Goal: Transaction & Acquisition: Purchase product/service

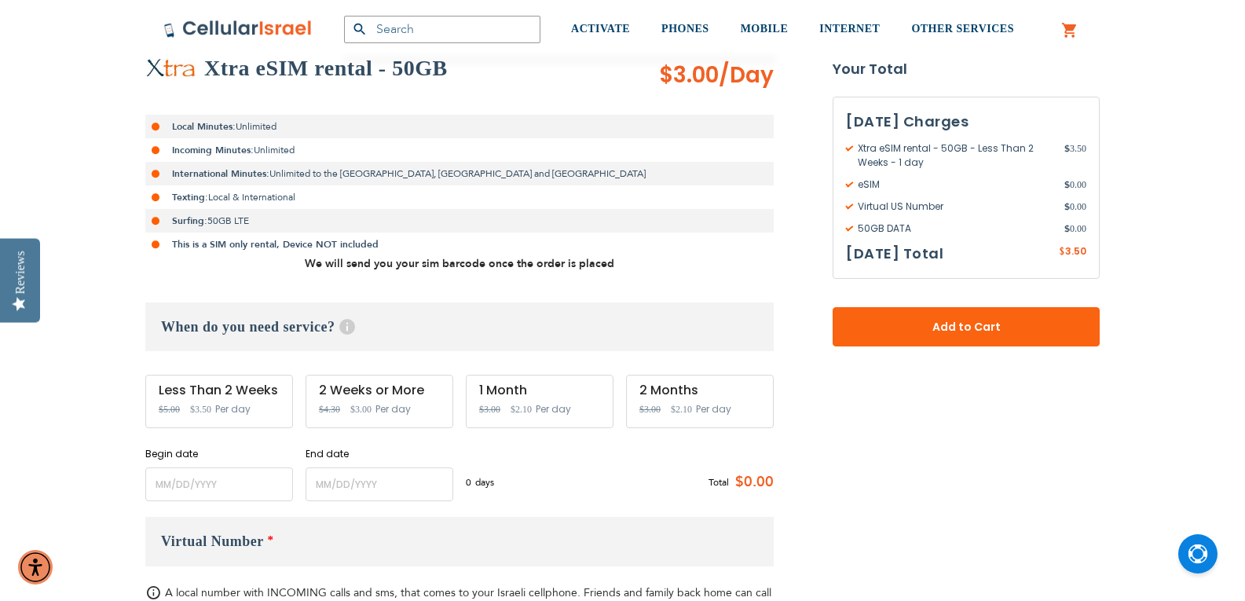
scroll to position [350, 0]
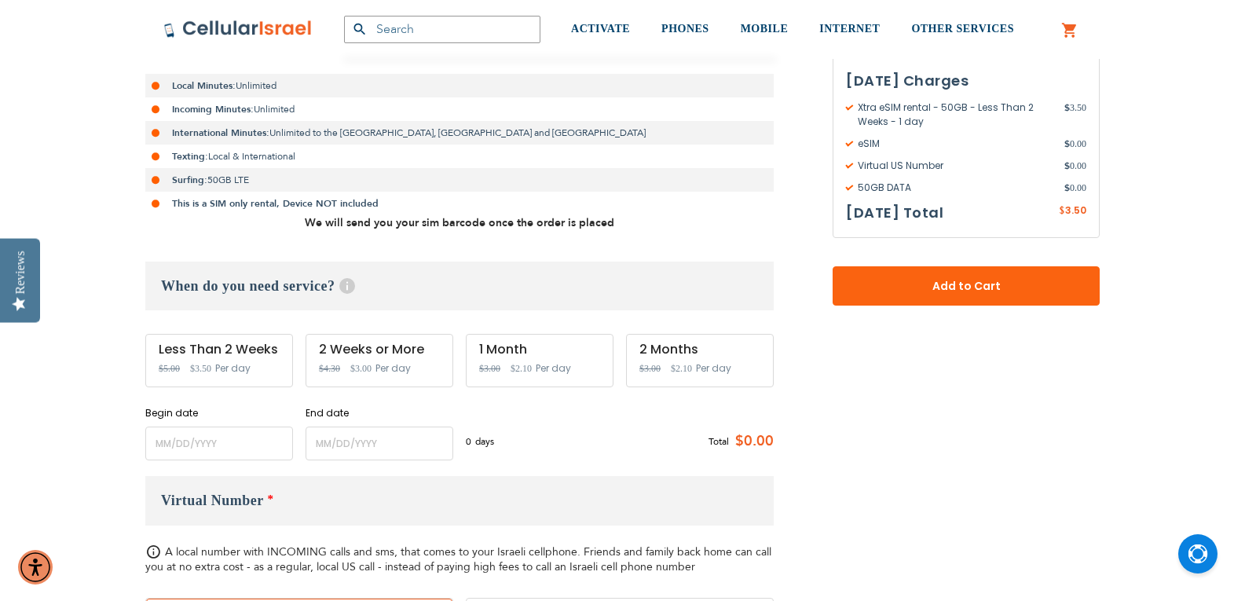
drag, startPoint x: 1252, startPoint y: 67, endPoint x: 1250, endPoint y: 128, distance: 61.3
click at [204, 443] on input "name" at bounding box center [219, 444] width 148 height 34
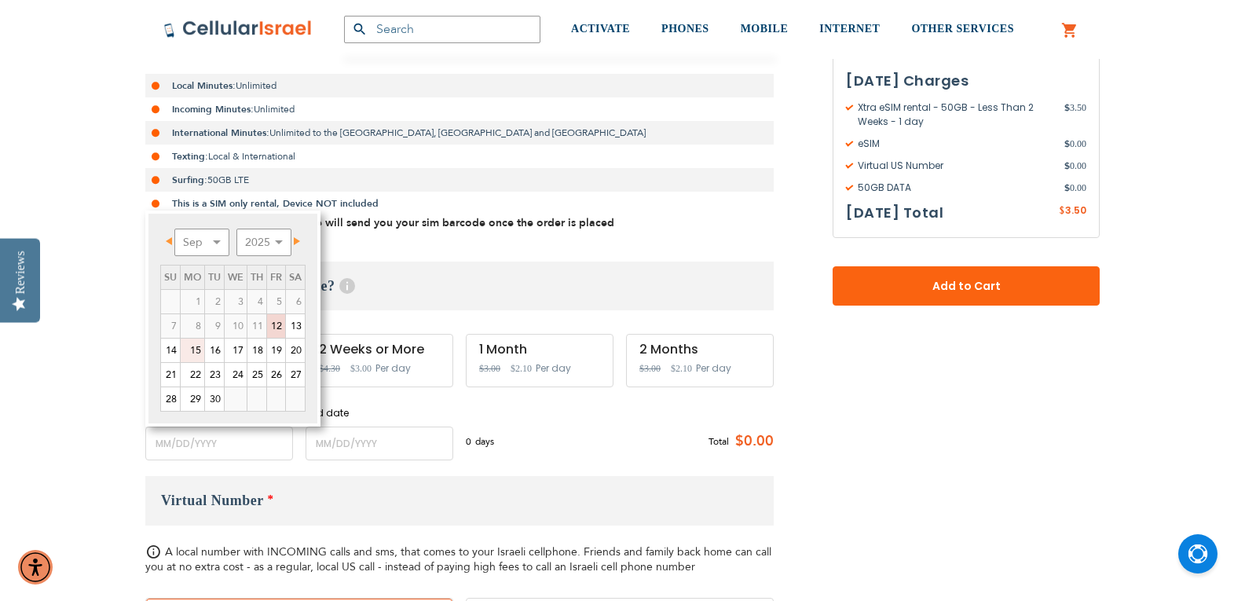
click at [196, 352] on link "15" at bounding box center [193, 351] width 24 height 24
type input "[DATE]"
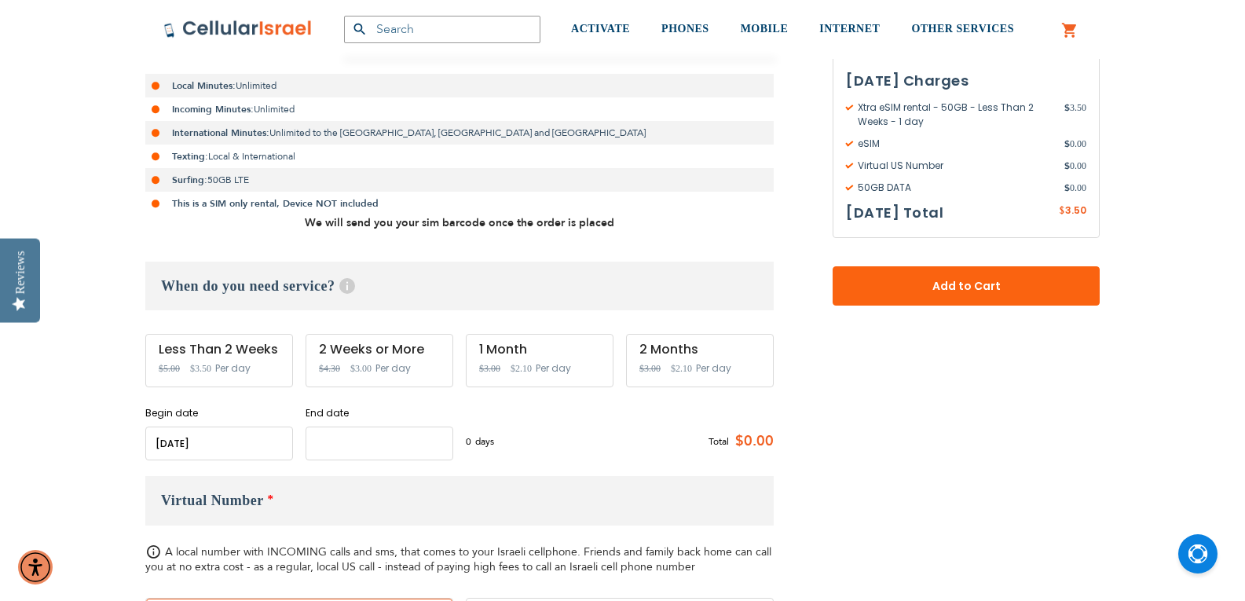
click at [361, 445] on input "name" at bounding box center [380, 444] width 148 height 34
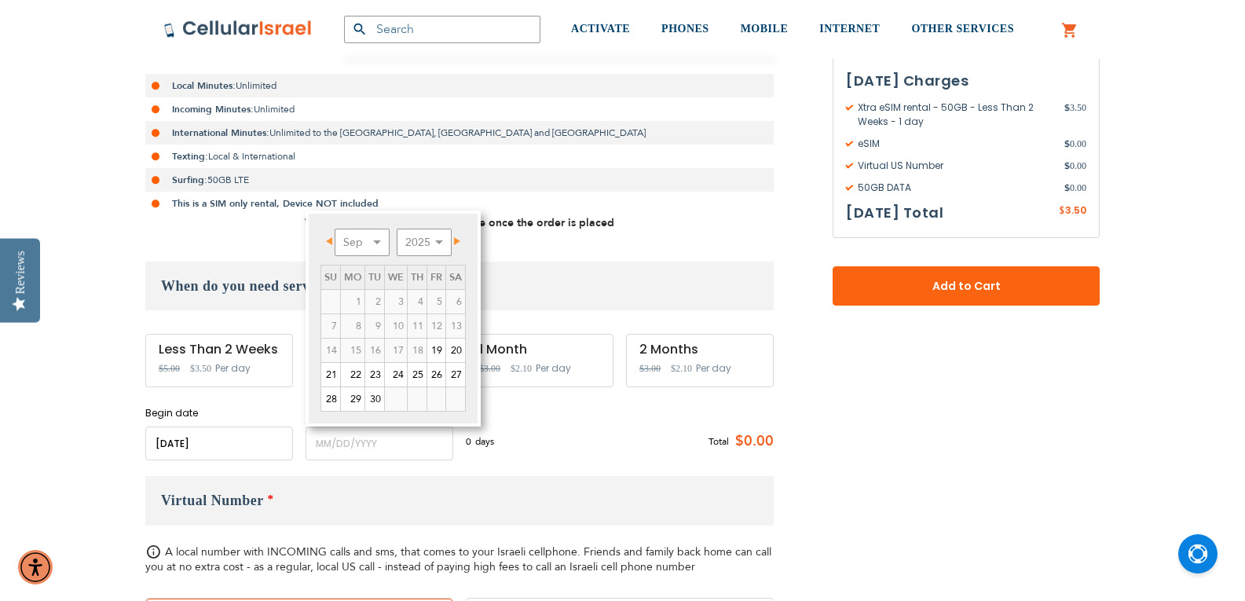
click at [460, 240] on span "Next" at bounding box center [457, 241] width 6 height 8
click at [355, 377] on link "20" at bounding box center [353, 375] width 24 height 24
type input "[DATE]"
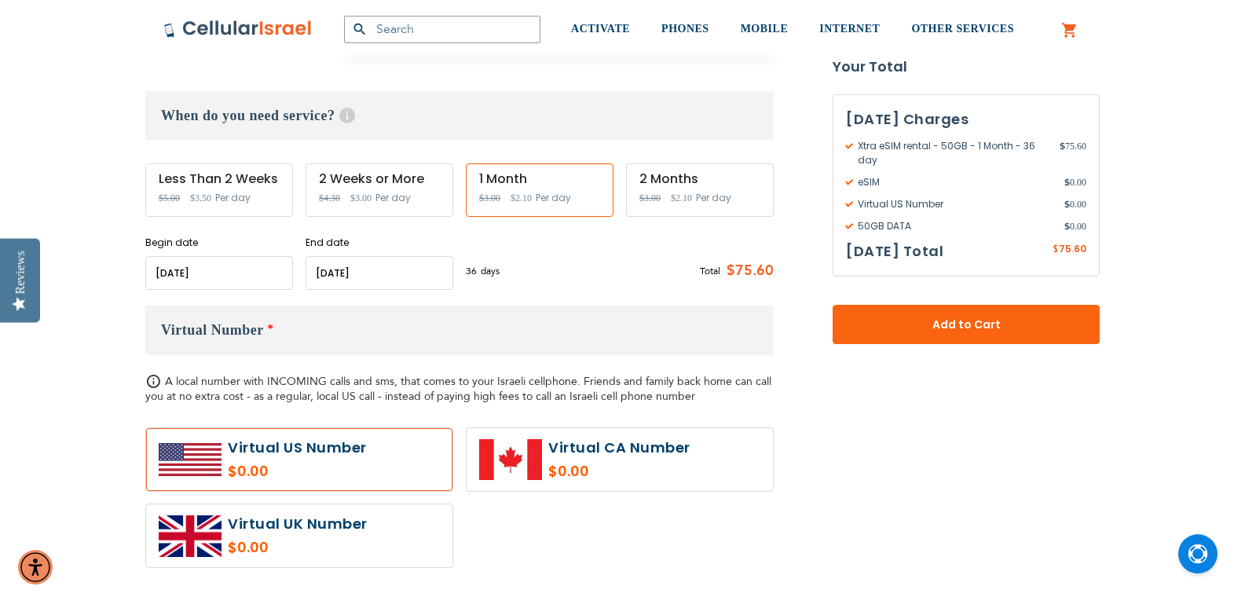
scroll to position [539, 0]
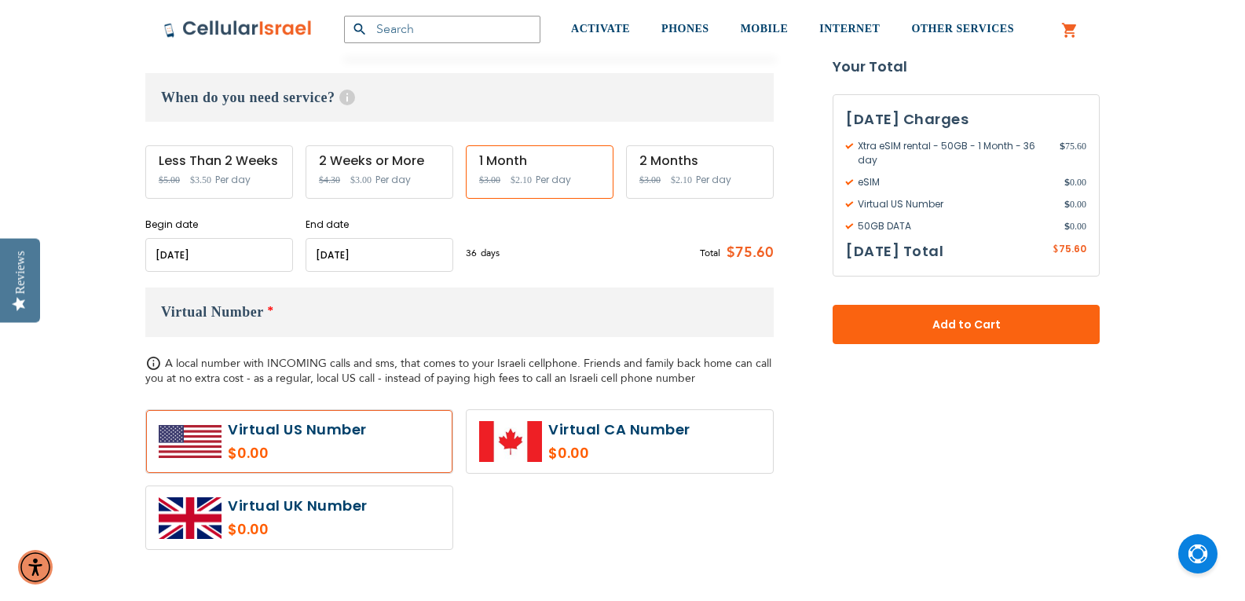
click at [287, 308] on h3 "Virtual Number *" at bounding box center [459, 312] width 629 height 49
click at [298, 431] on label at bounding box center [299, 441] width 306 height 63
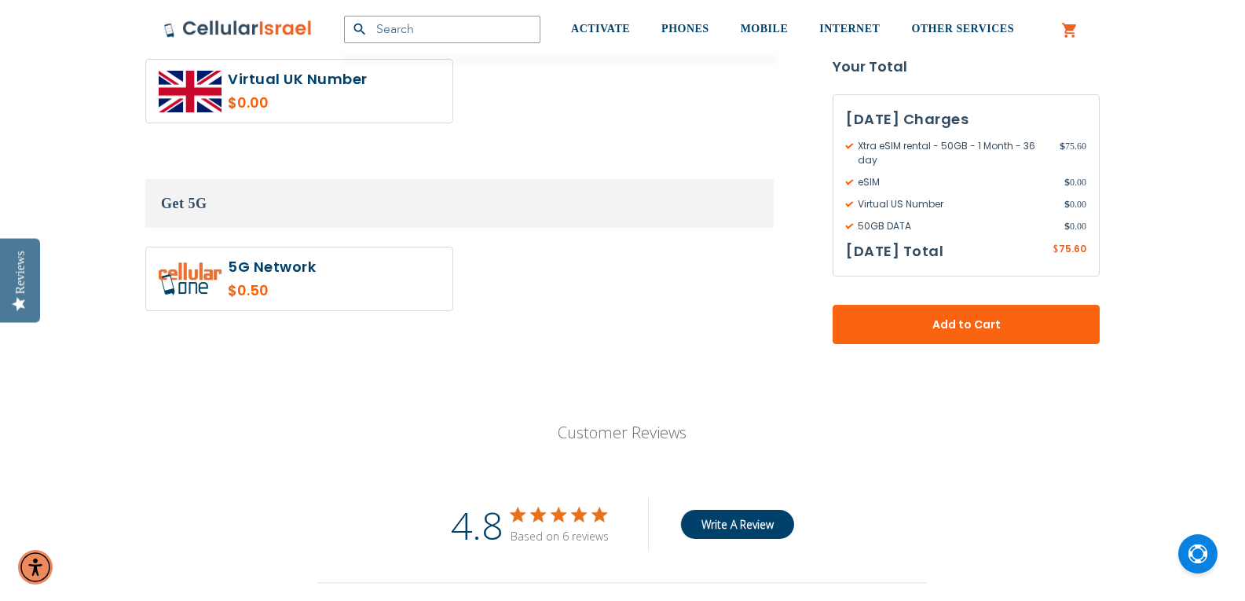
scroll to position [1014, 0]
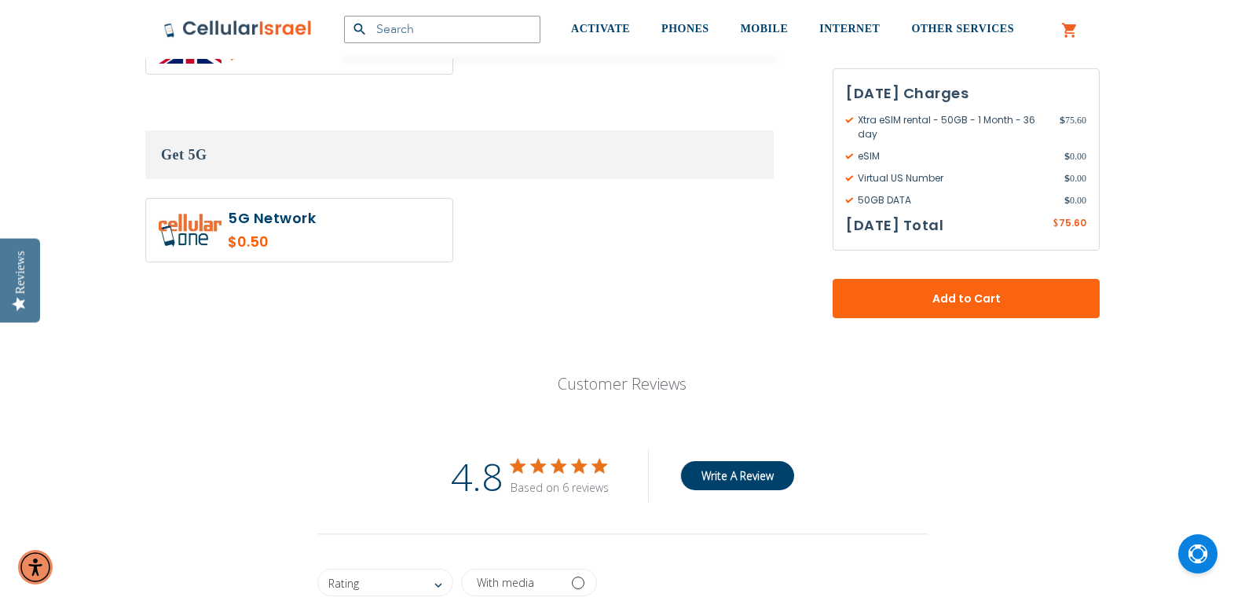
click at [291, 224] on label at bounding box center [299, 230] width 306 height 63
radio input "true"
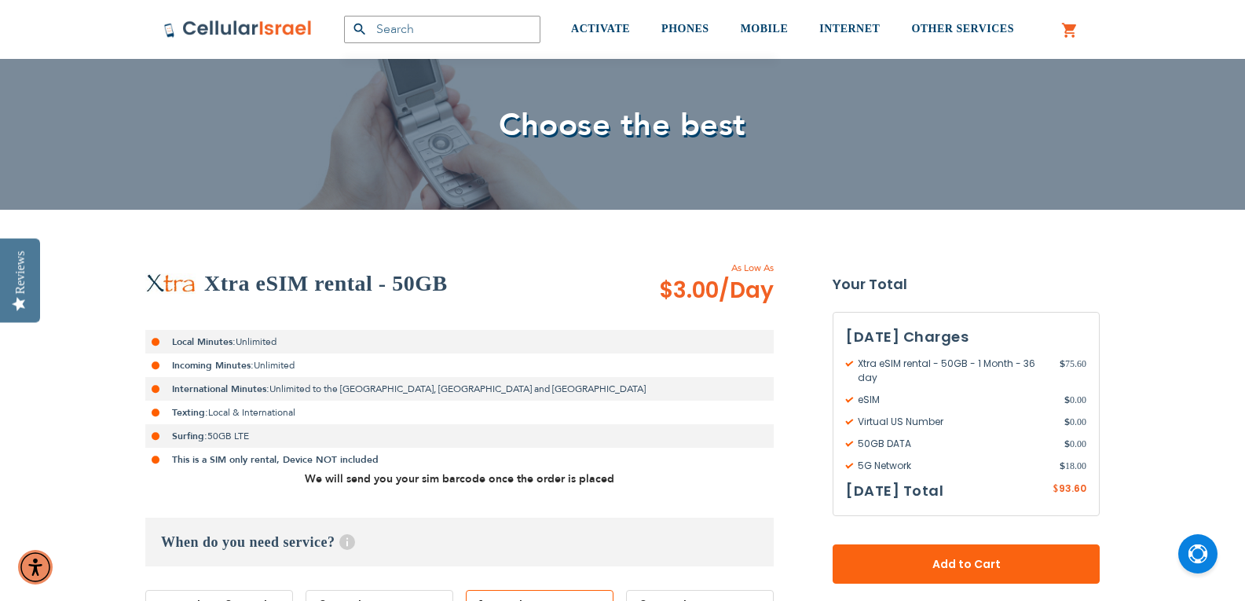
scroll to position [0, 0]
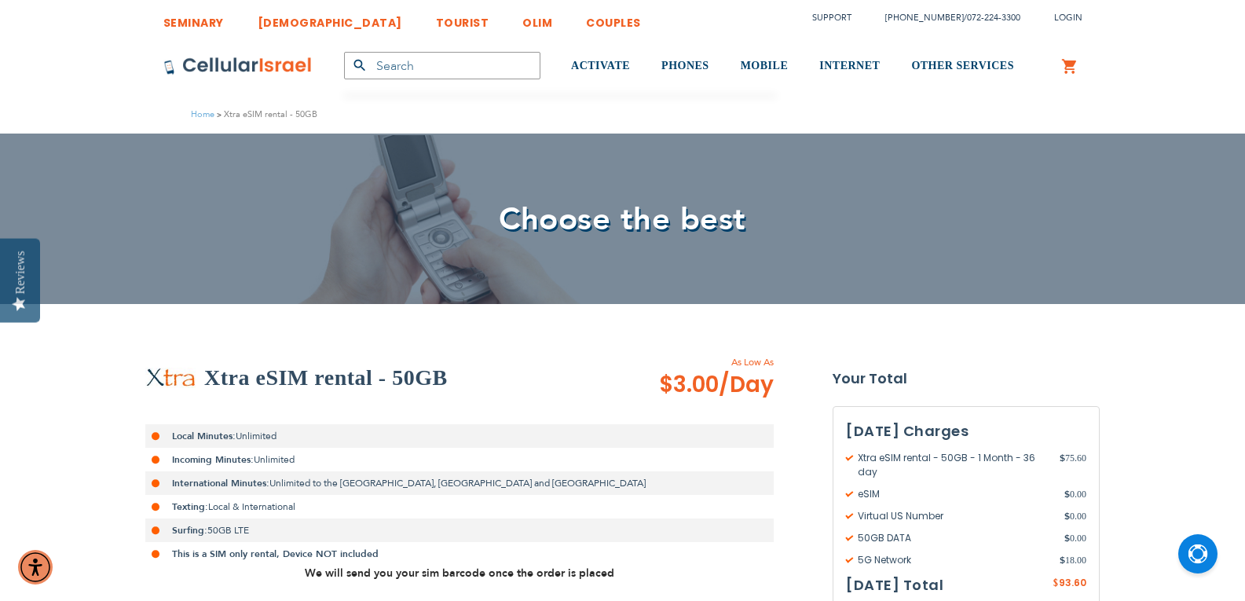
click at [240, 67] on img at bounding box center [237, 66] width 149 height 19
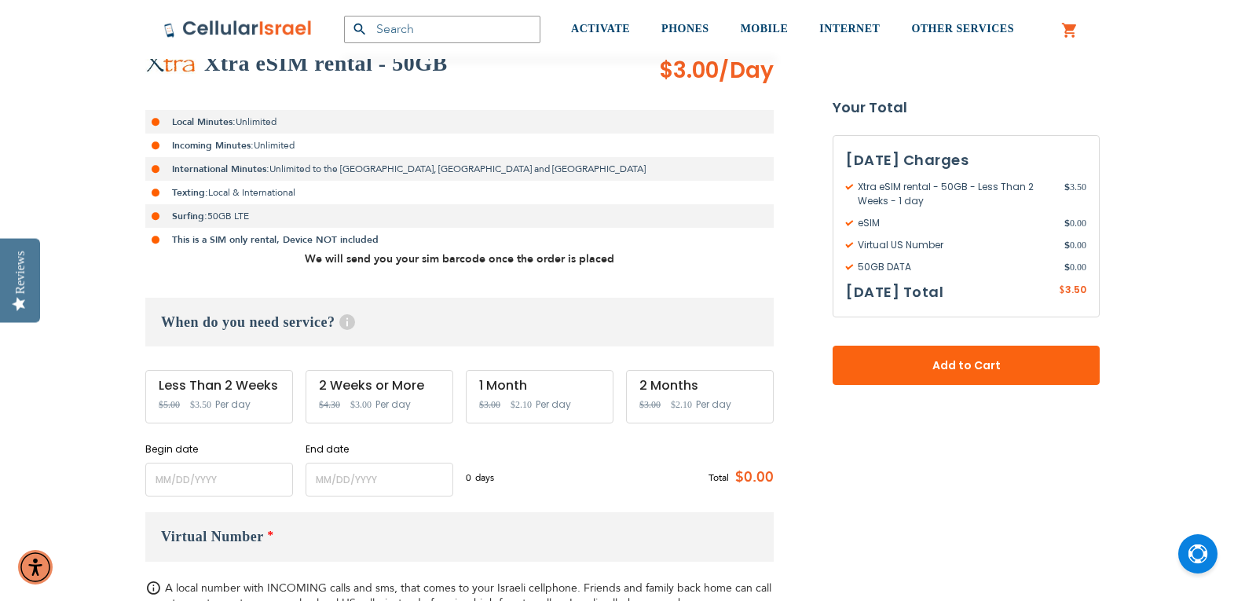
scroll to position [400, 0]
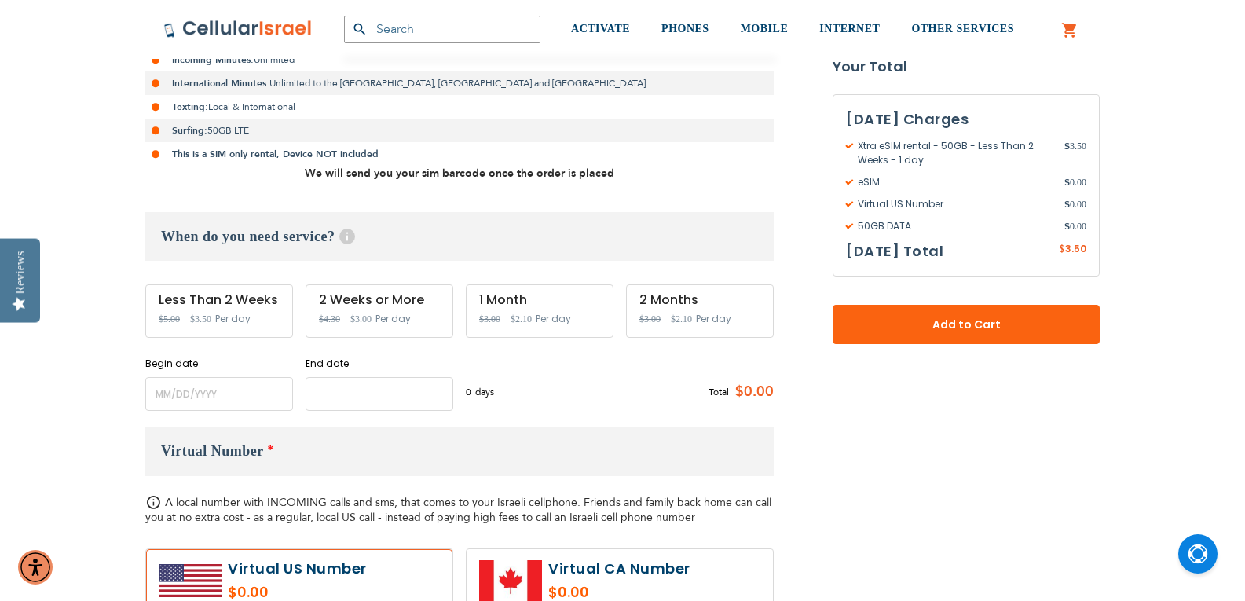
click at [349, 392] on input "name" at bounding box center [380, 394] width 148 height 34
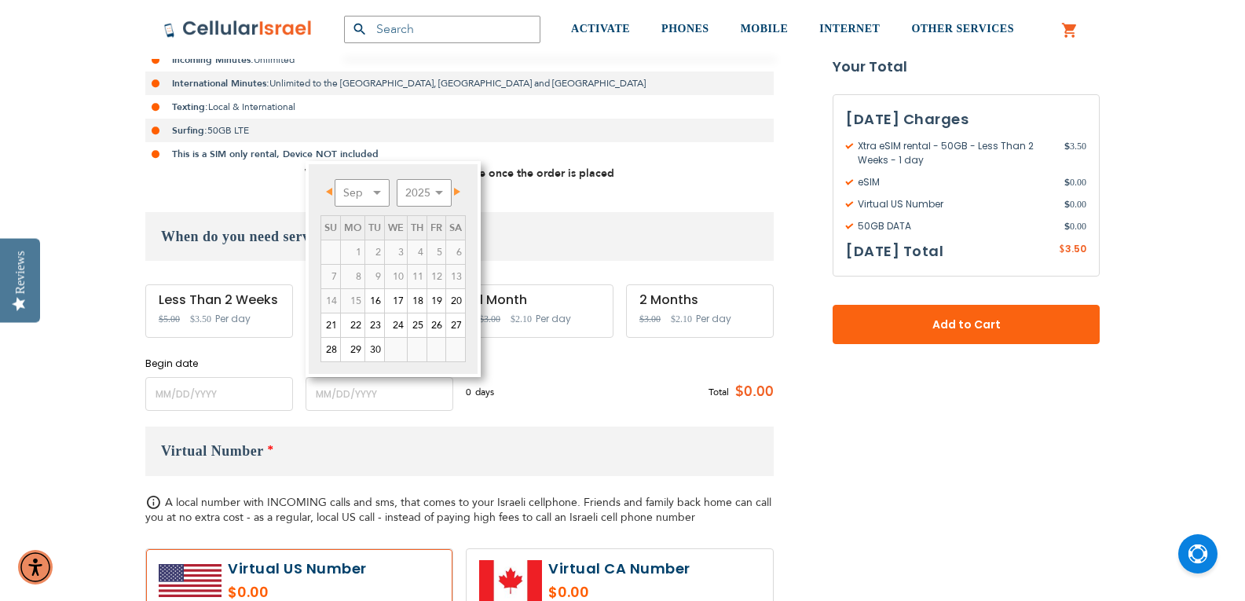
click at [460, 189] on span "Next" at bounding box center [457, 192] width 6 height 8
click at [357, 323] on link "20" at bounding box center [353, 325] width 24 height 24
type input "[DATE]"
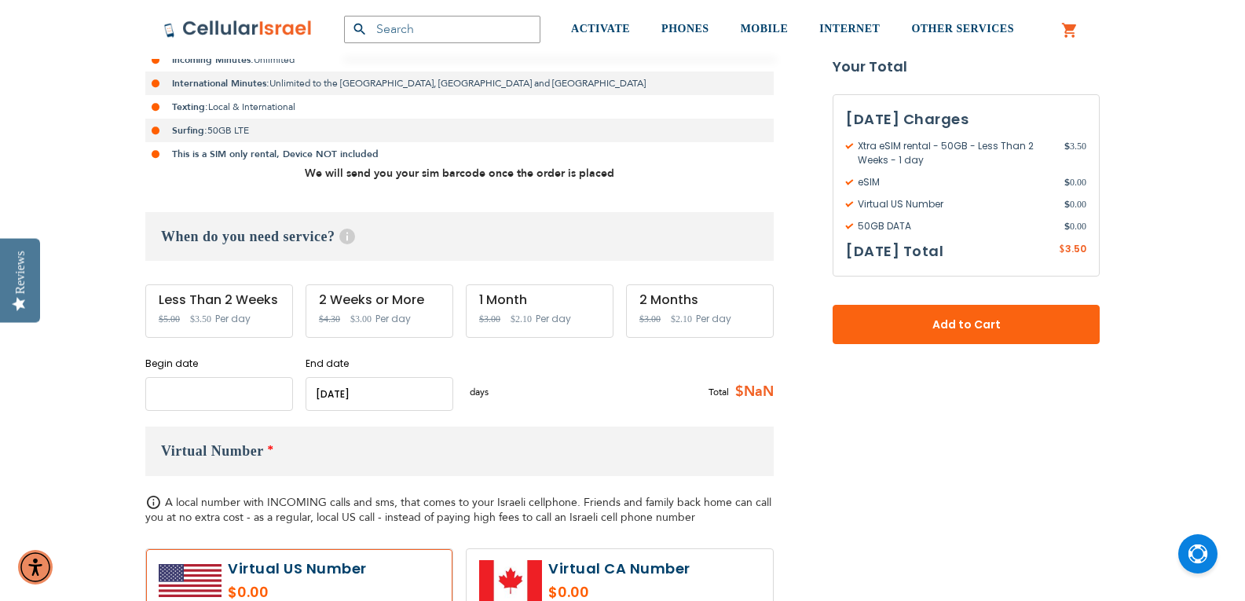
click at [195, 391] on input "name" at bounding box center [219, 394] width 148 height 34
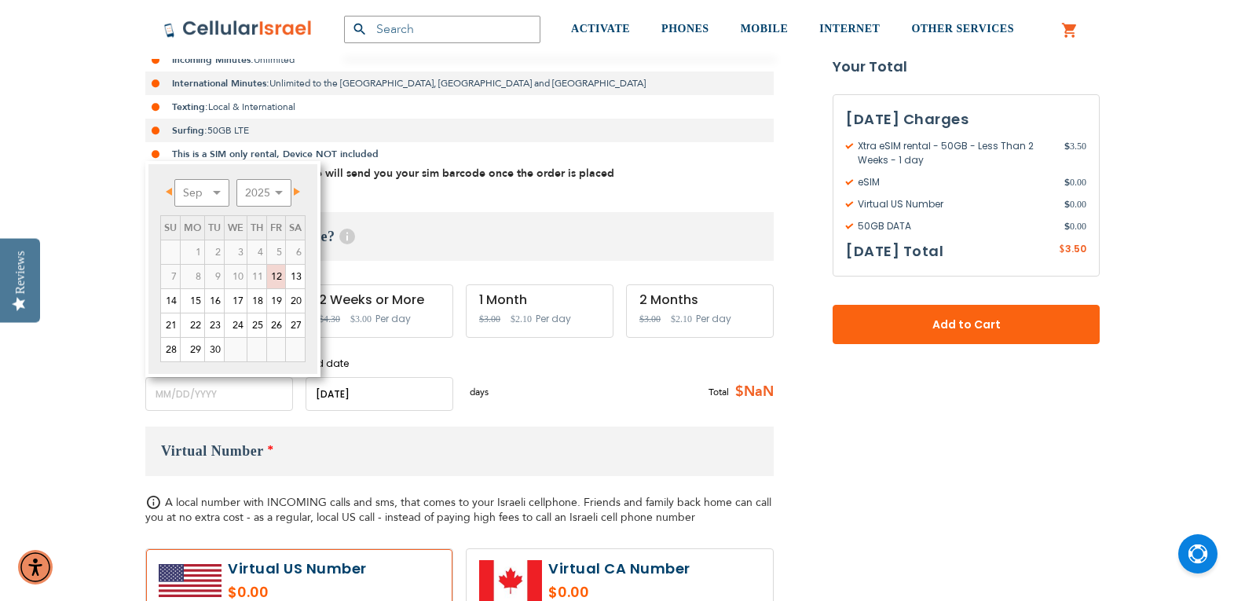
click at [299, 191] on span "Next" at bounding box center [297, 192] width 6 height 8
click at [217, 301] on link "14" at bounding box center [214, 301] width 19 height 24
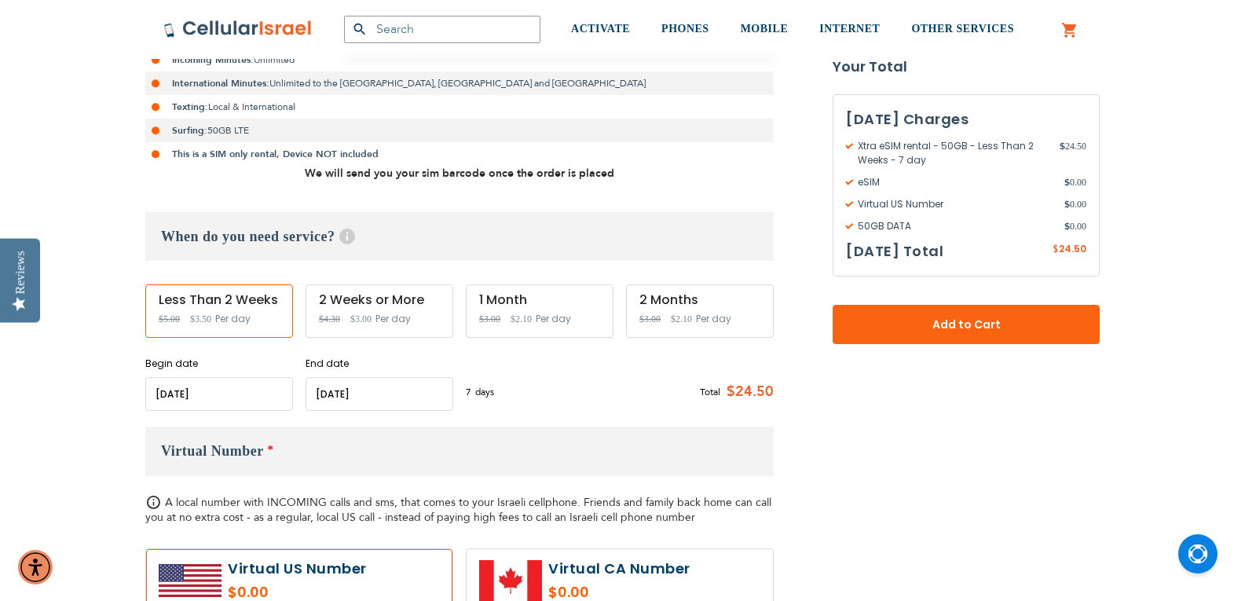
click at [214, 392] on input "name" at bounding box center [219, 394] width 148 height 34
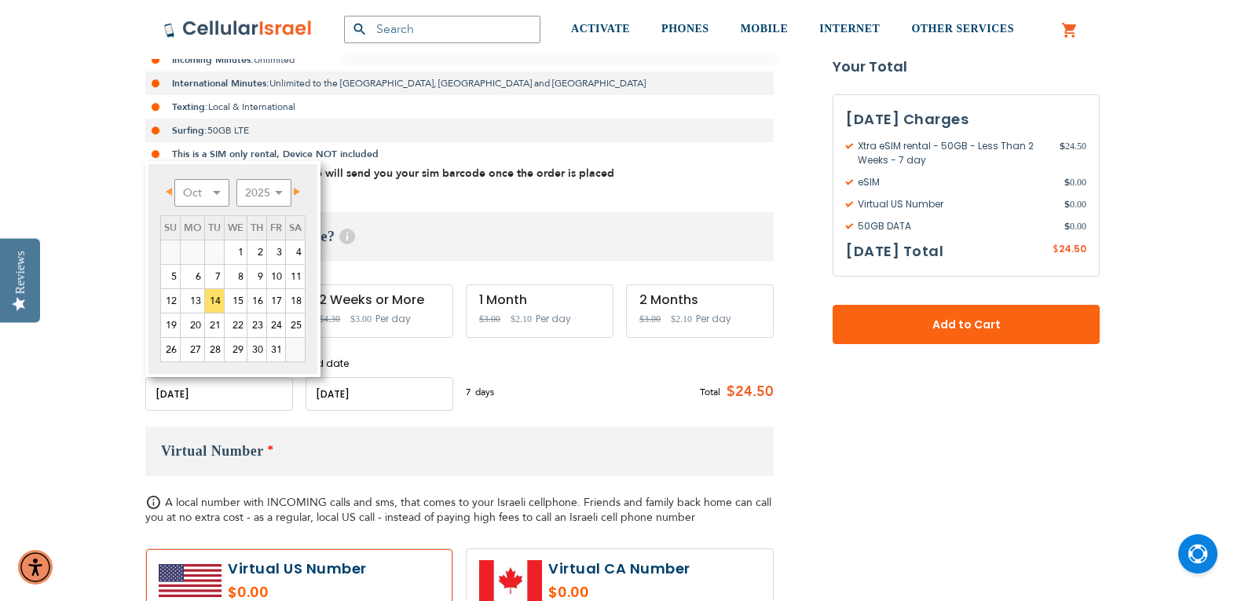
click at [170, 193] on span "Prev" at bounding box center [169, 192] width 6 height 8
click at [298, 191] on span "Next" at bounding box center [297, 192] width 6 height 8
click at [217, 302] on link "14" at bounding box center [214, 301] width 19 height 24
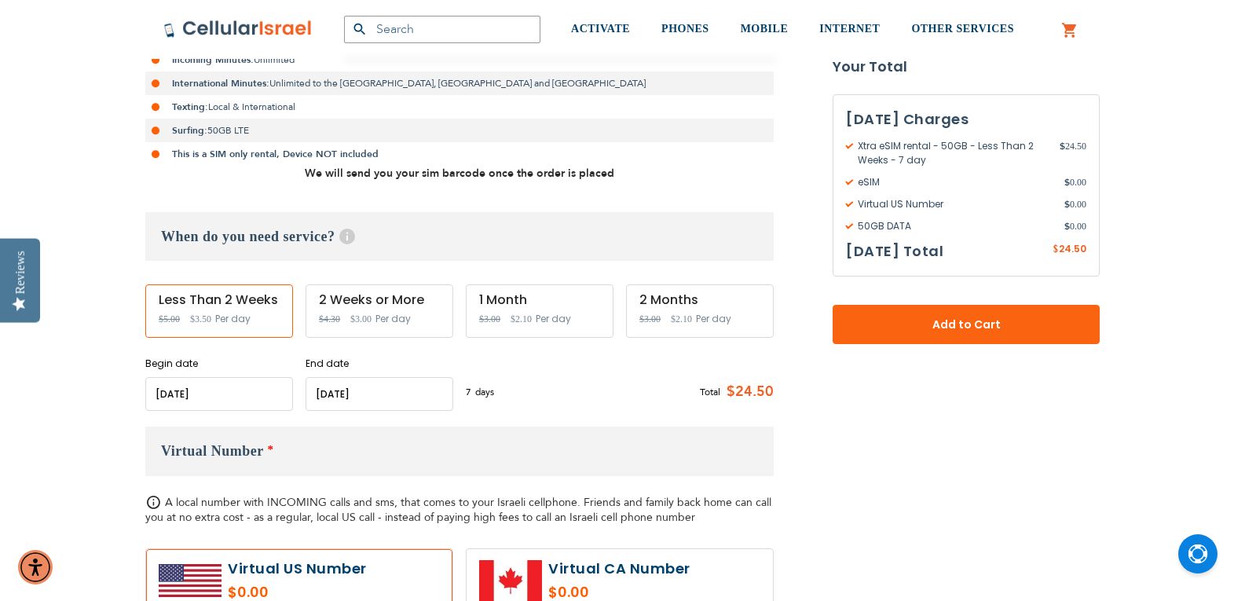
click at [357, 391] on input "name" at bounding box center [380, 394] width 148 height 34
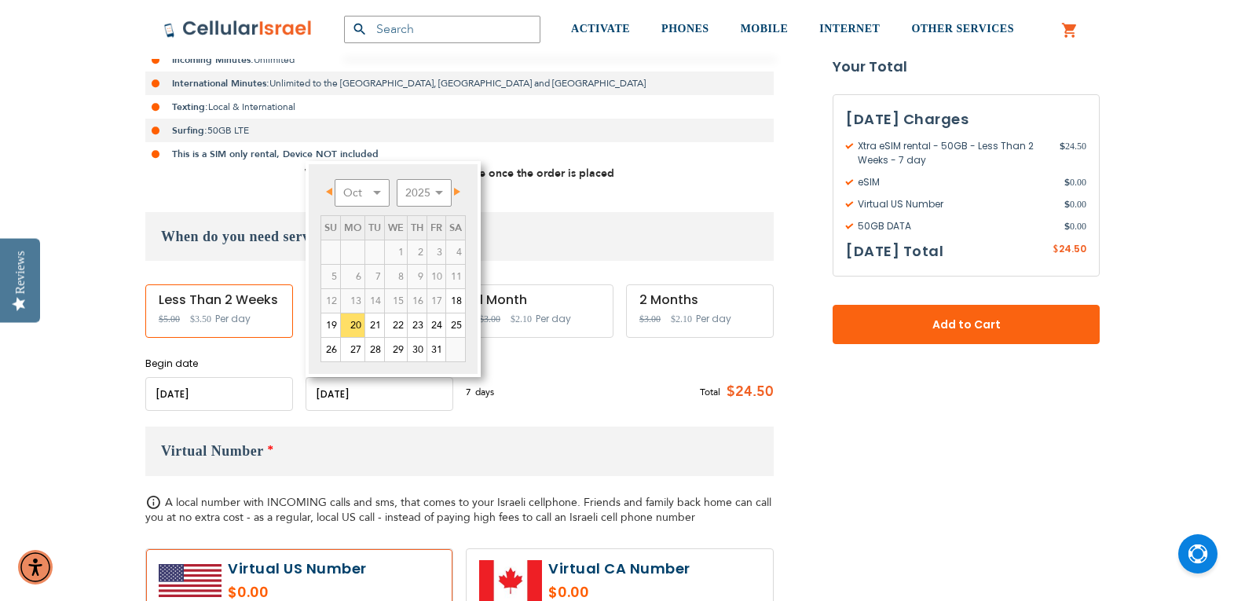
click at [933, 431] on form "Xtra eSIM rental - 50GB As Low As $3.00 /Day Local Minutes: Unlimited Incoming …" at bounding box center [622, 443] width 955 height 977
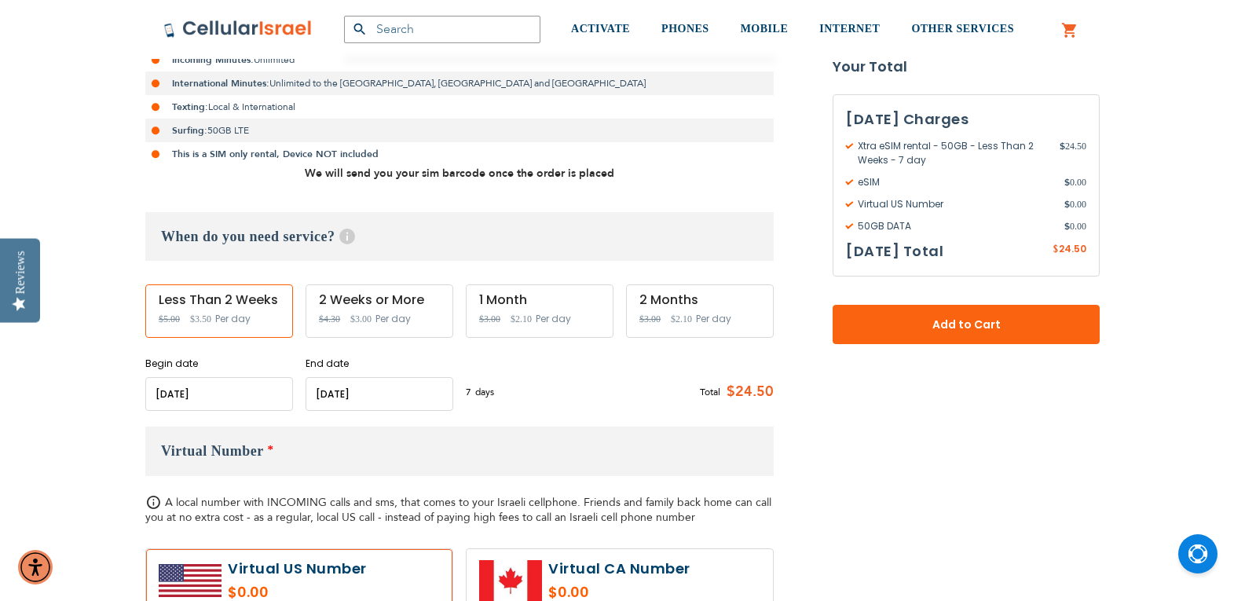
click at [200, 391] on input "name" at bounding box center [219, 394] width 148 height 34
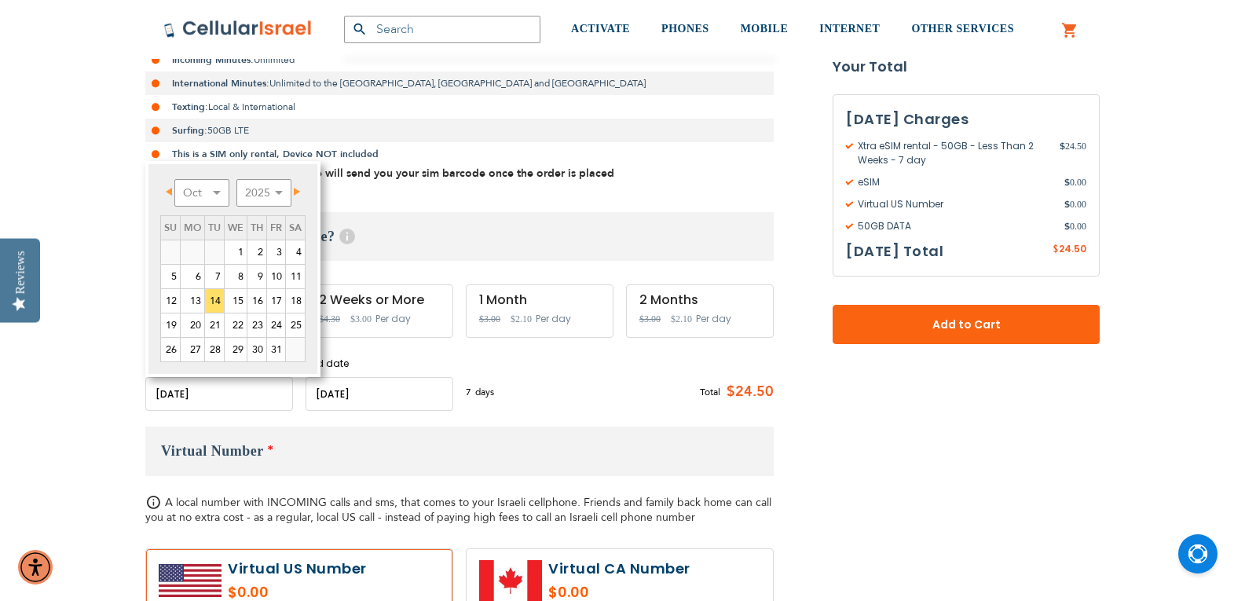
click at [364, 386] on input "name" at bounding box center [380, 394] width 148 height 34
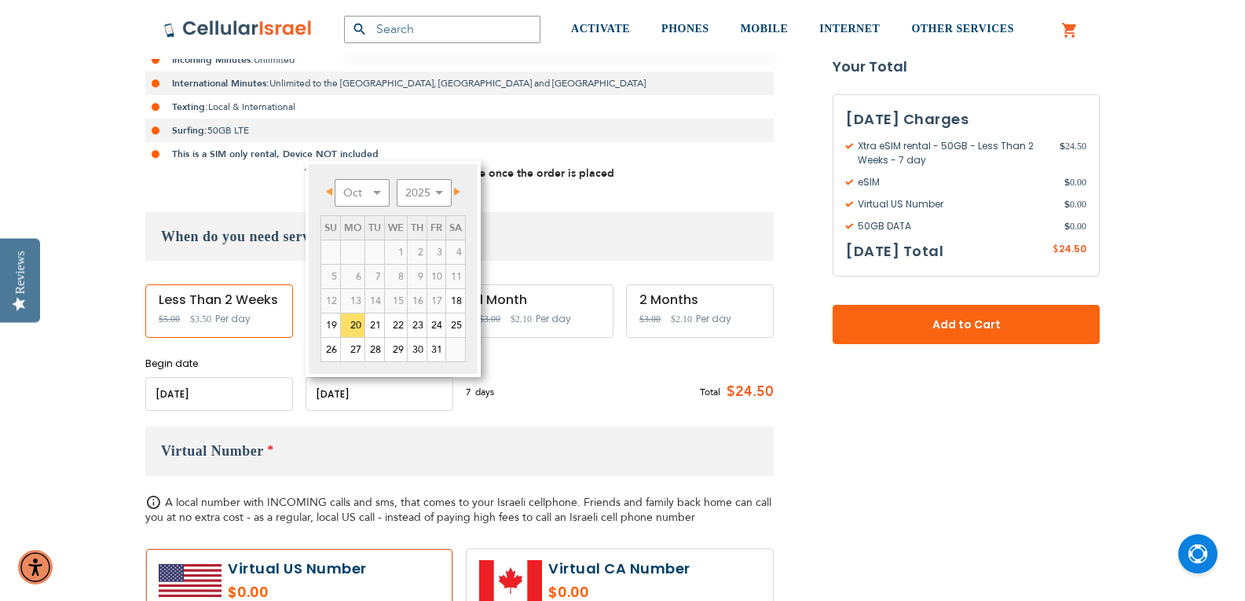
click at [203, 392] on input "name" at bounding box center [219, 394] width 148 height 34
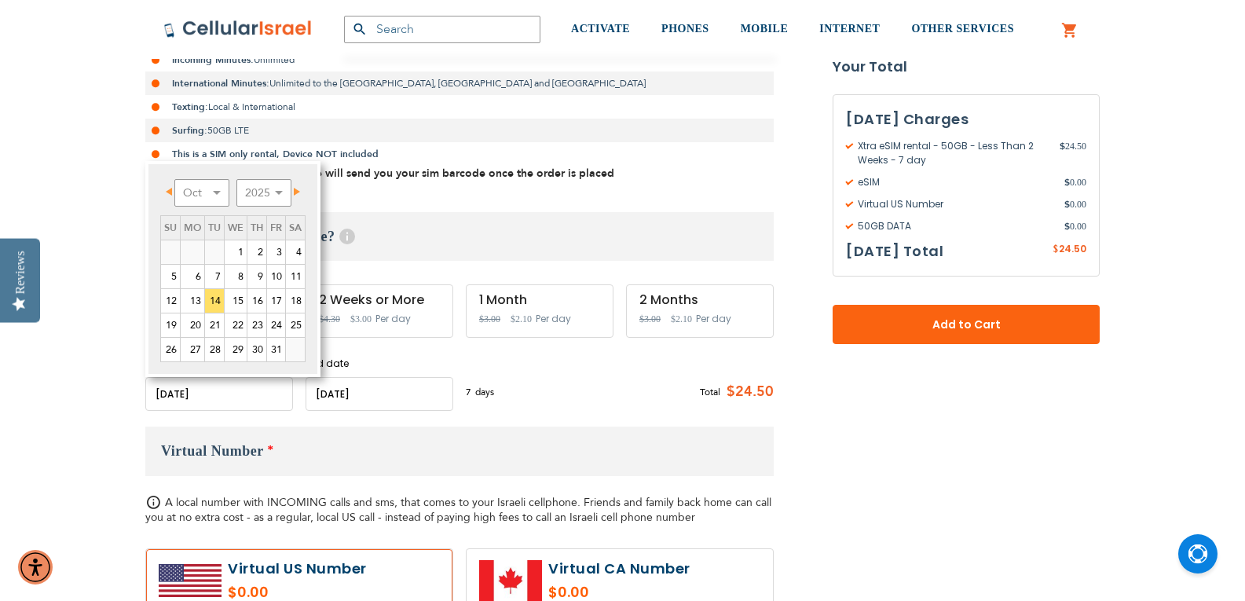
click at [167, 193] on span "Prev" at bounding box center [169, 192] width 6 height 8
click at [194, 300] on link "15" at bounding box center [193, 301] width 24 height 24
type input "[DATE]"
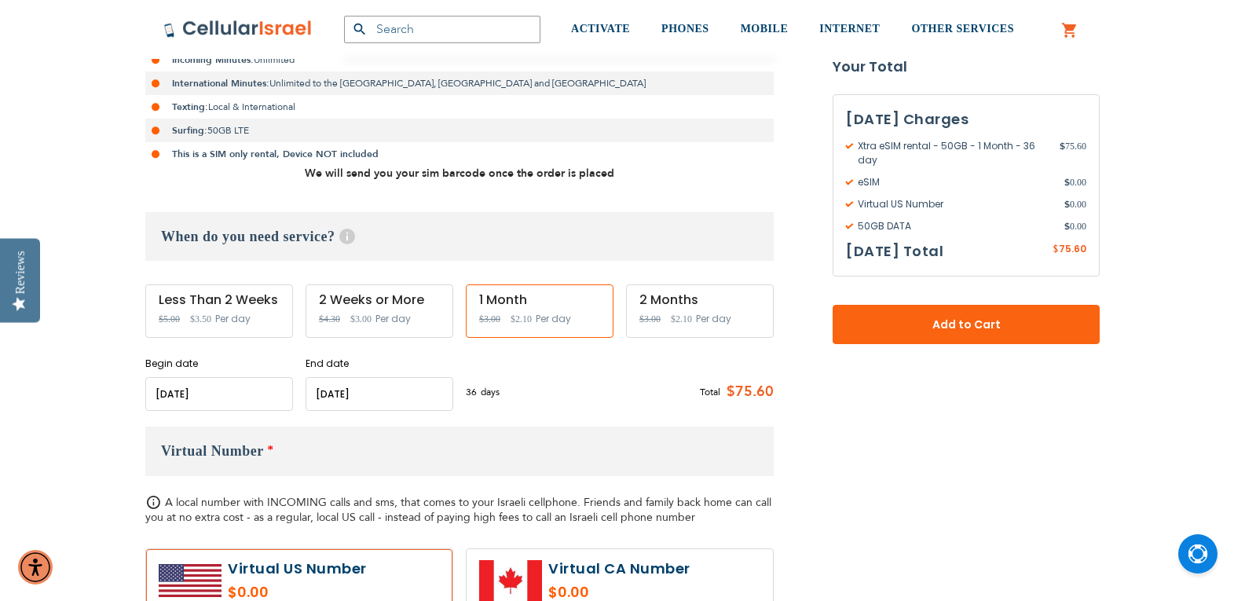
click at [350, 392] on input "name" at bounding box center [380, 394] width 148 height 34
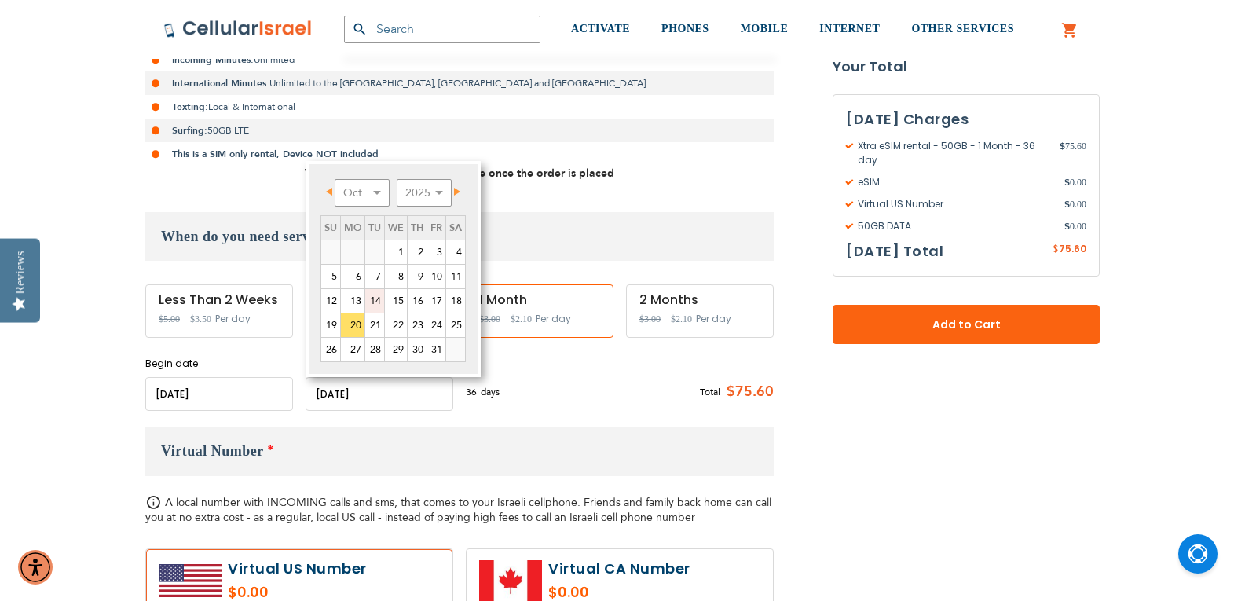
click at [381, 302] on link "14" at bounding box center [374, 301] width 19 height 24
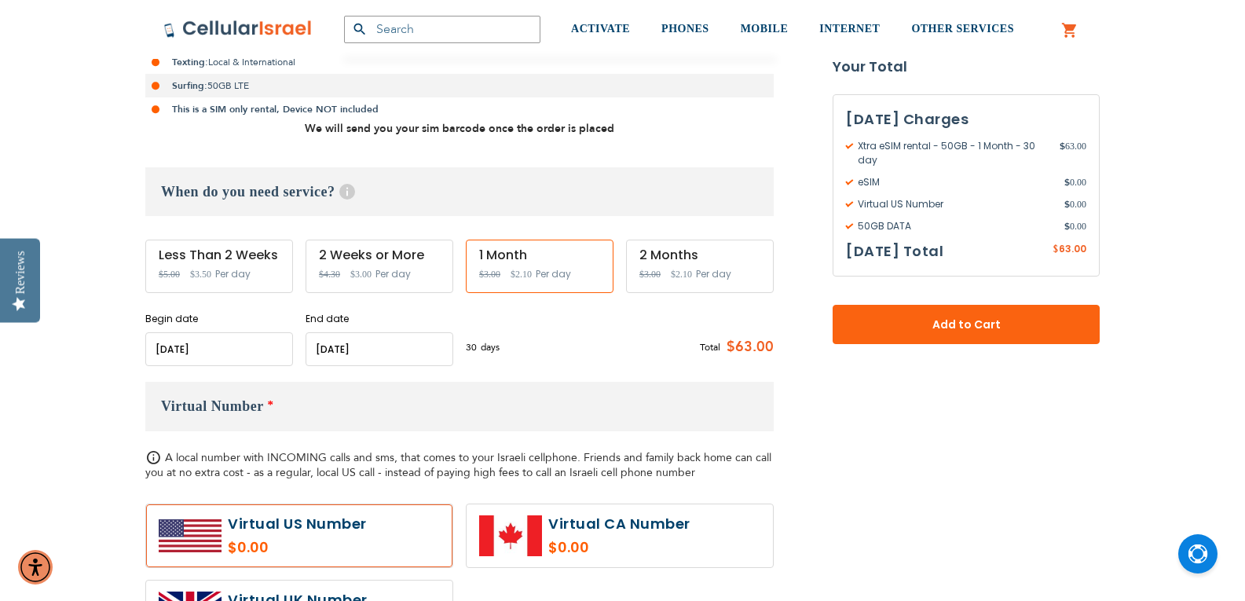
scroll to position [449, 0]
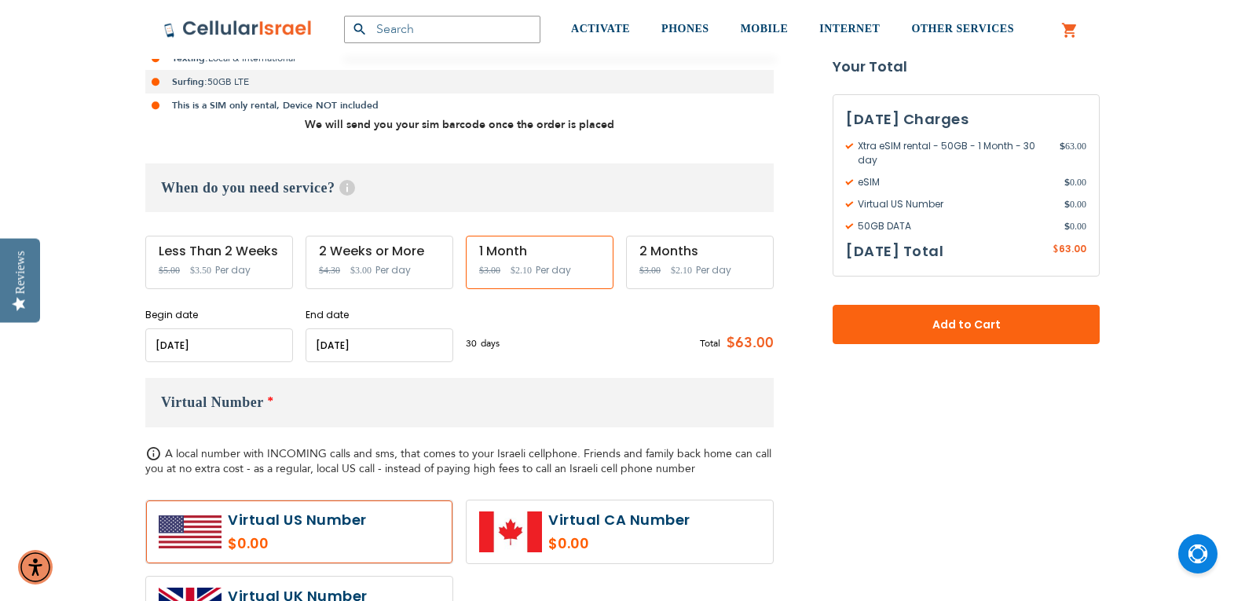
click at [206, 344] on input "name" at bounding box center [219, 345] width 148 height 34
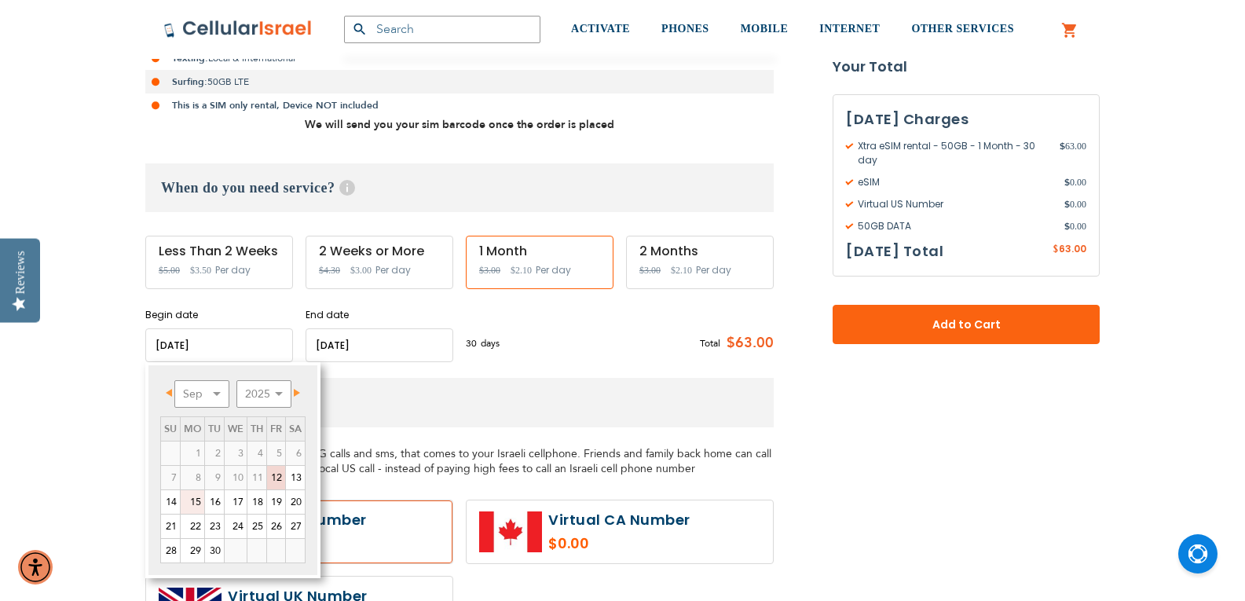
click at [197, 506] on link "15" at bounding box center [193, 502] width 24 height 24
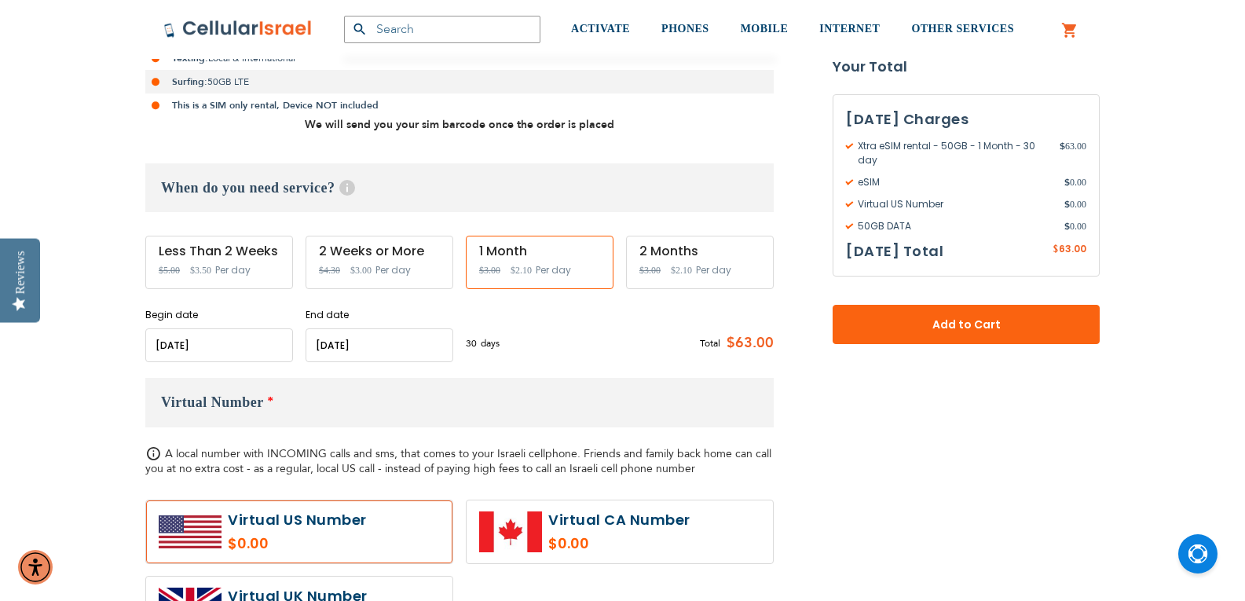
click at [365, 346] on input "name" at bounding box center [380, 345] width 148 height 34
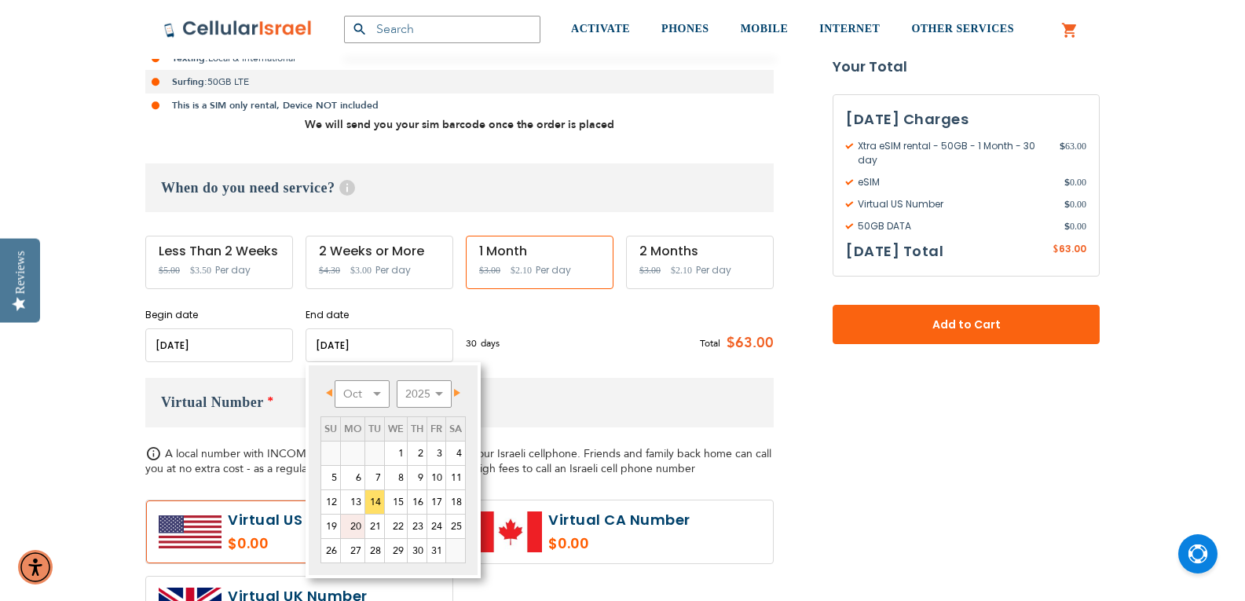
click at [357, 525] on link "20" at bounding box center [353, 527] width 24 height 24
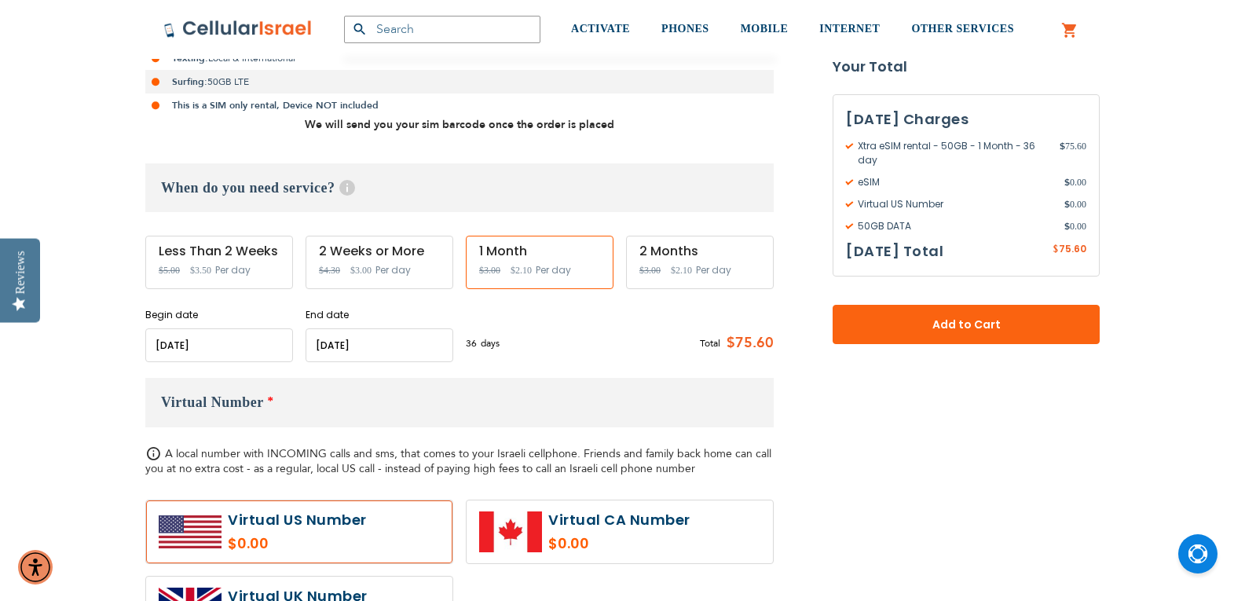
click at [379, 347] on input "name" at bounding box center [380, 345] width 148 height 34
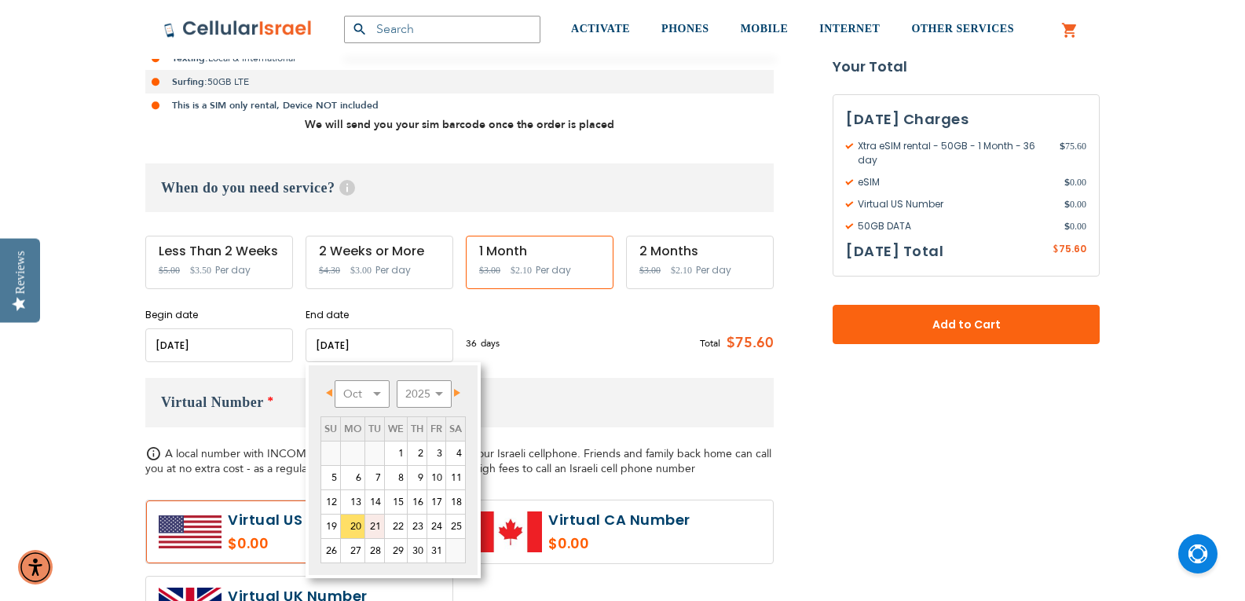
click at [371, 530] on link "21" at bounding box center [374, 527] width 19 height 24
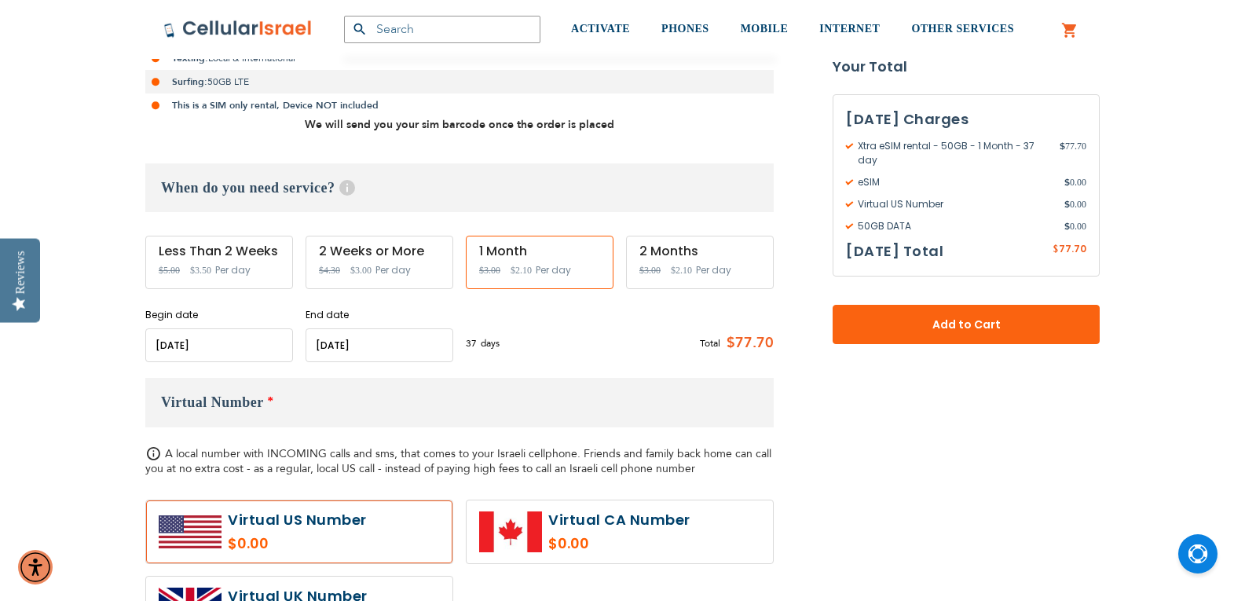
click at [379, 347] on input "name" at bounding box center [380, 345] width 148 height 34
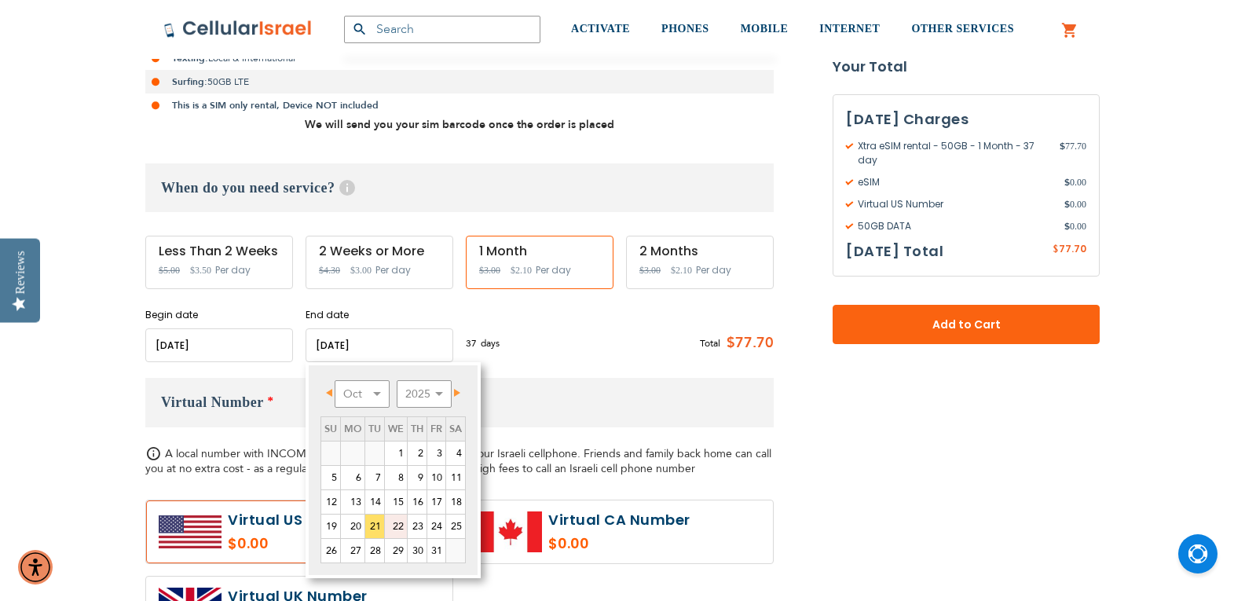
click at [399, 523] on link "22" at bounding box center [396, 527] width 22 height 24
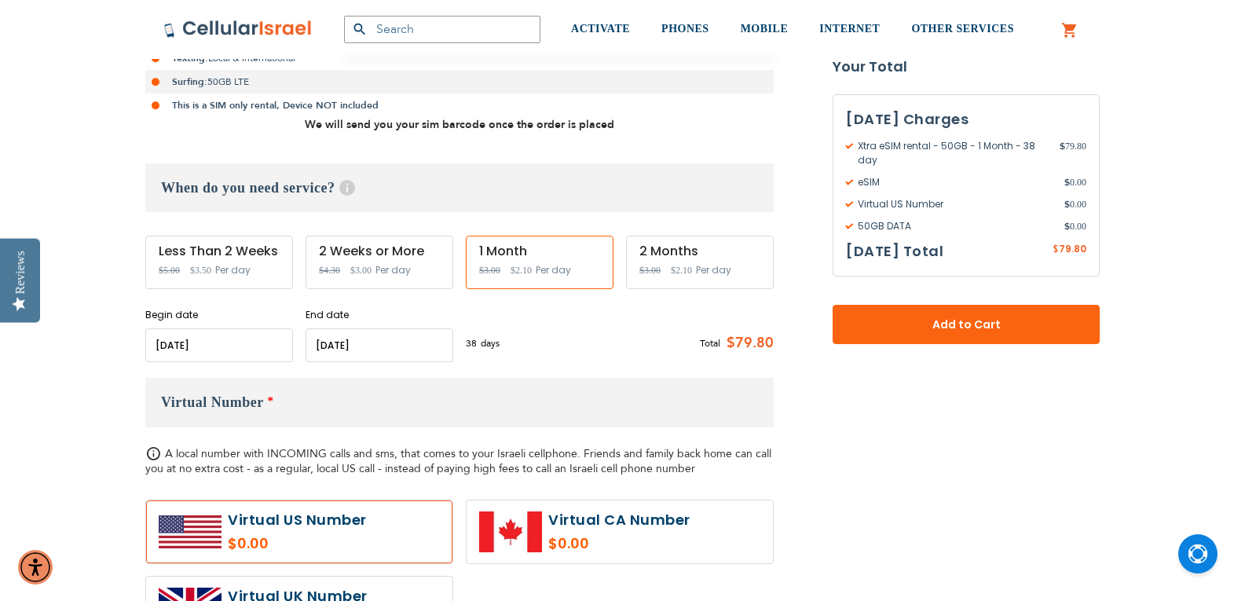
click at [365, 340] on input "name" at bounding box center [380, 345] width 148 height 34
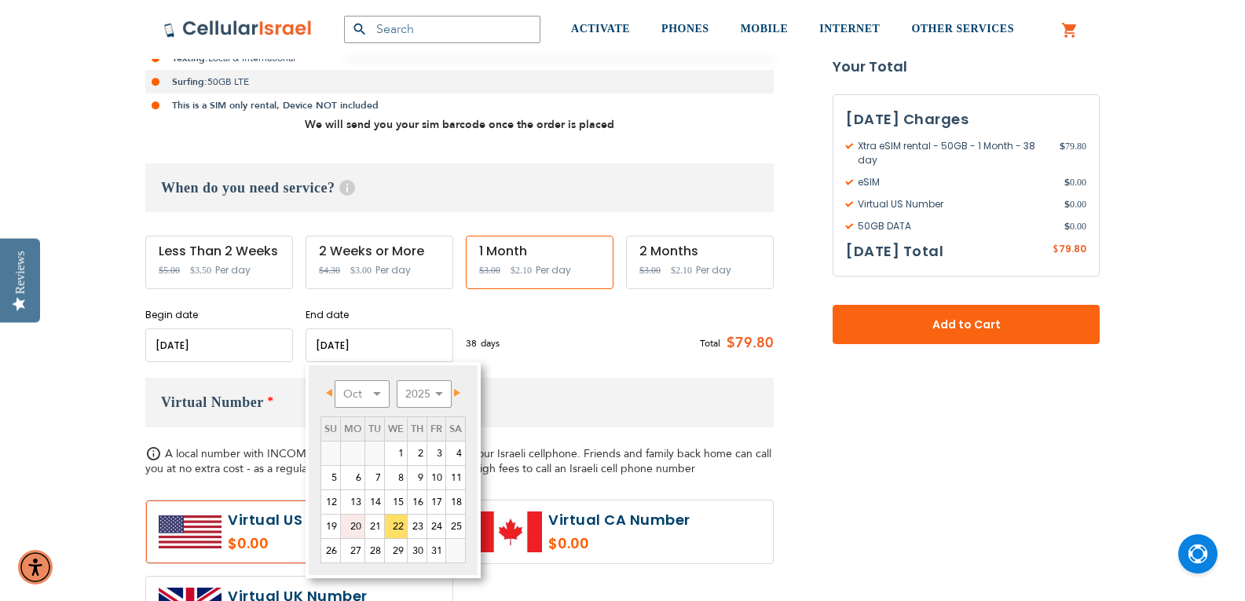
click at [355, 526] on link "20" at bounding box center [353, 527] width 24 height 24
type input "[DATE]"
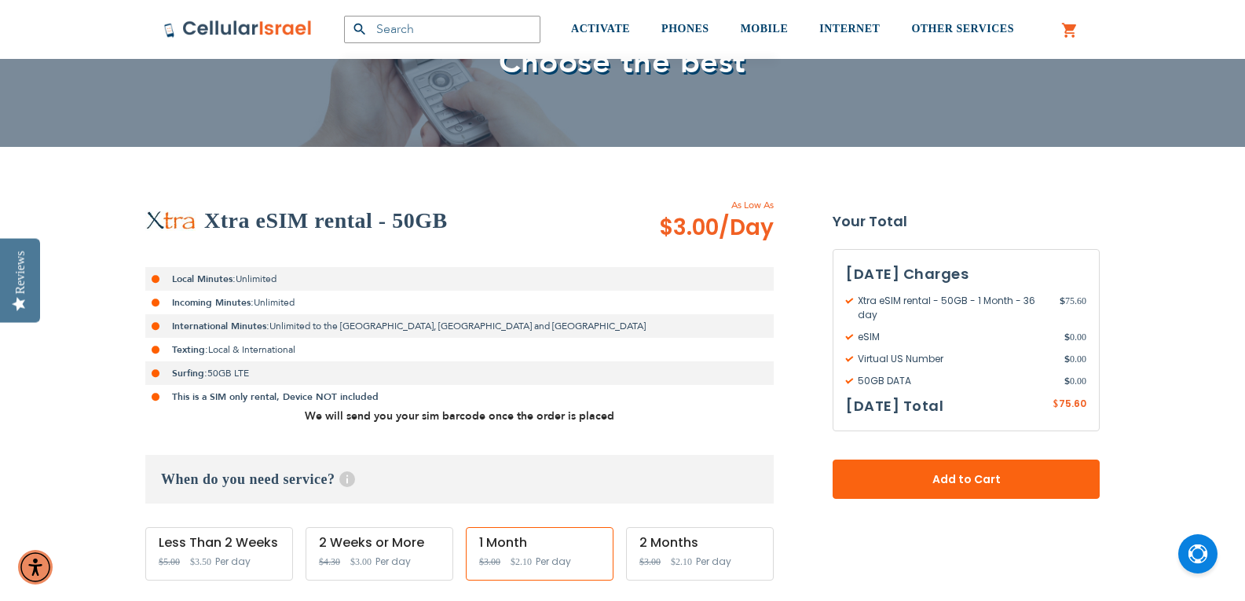
scroll to position [162, 0]
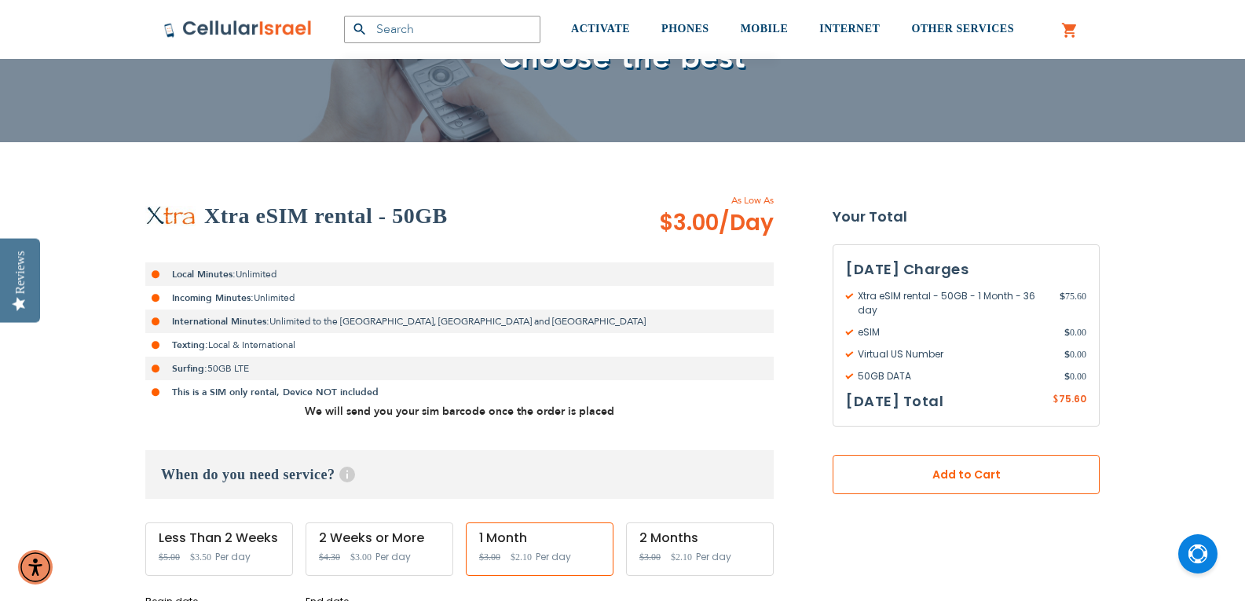
click at [962, 472] on span "Add to Cart" at bounding box center [966, 475] width 163 height 16
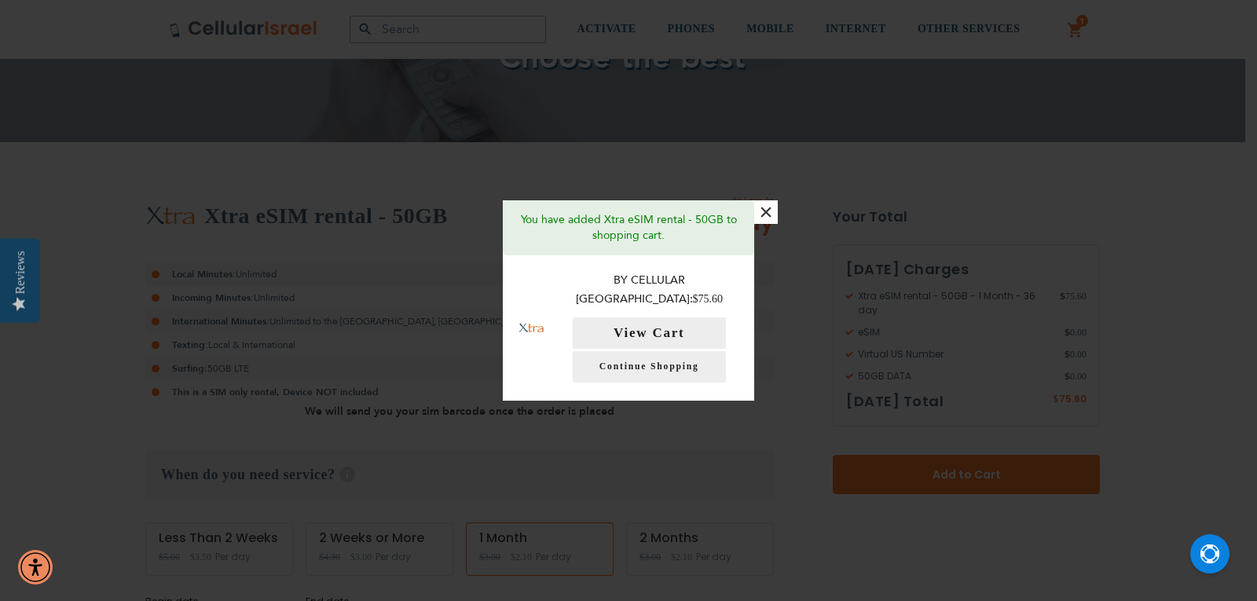
click at [769, 222] on button "×" at bounding box center [766, 212] width 24 height 24
